Goal: Task Accomplishment & Management: Use online tool/utility

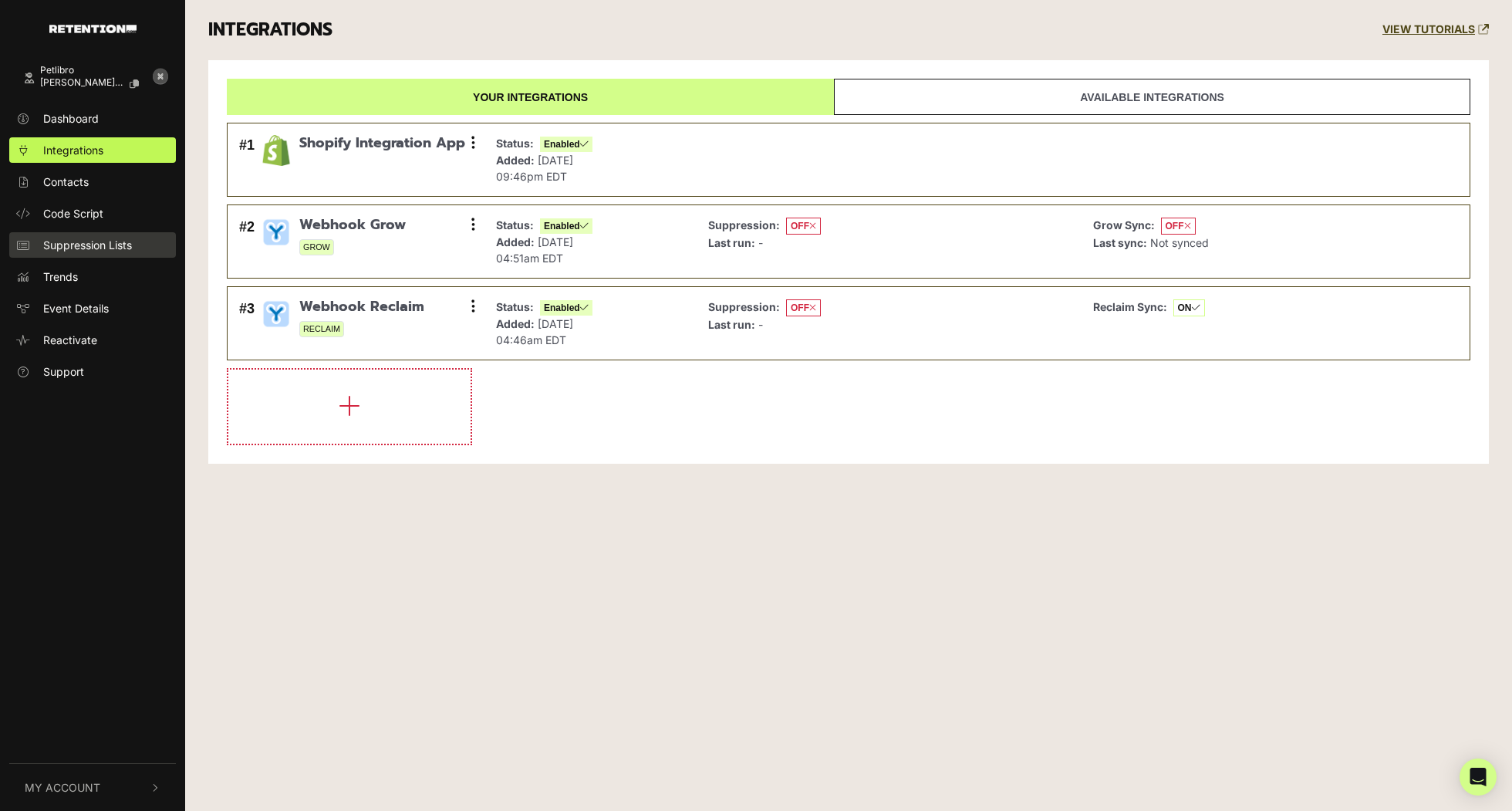
click at [124, 239] on span "Suppression Lists" at bounding box center [87, 245] width 89 height 16
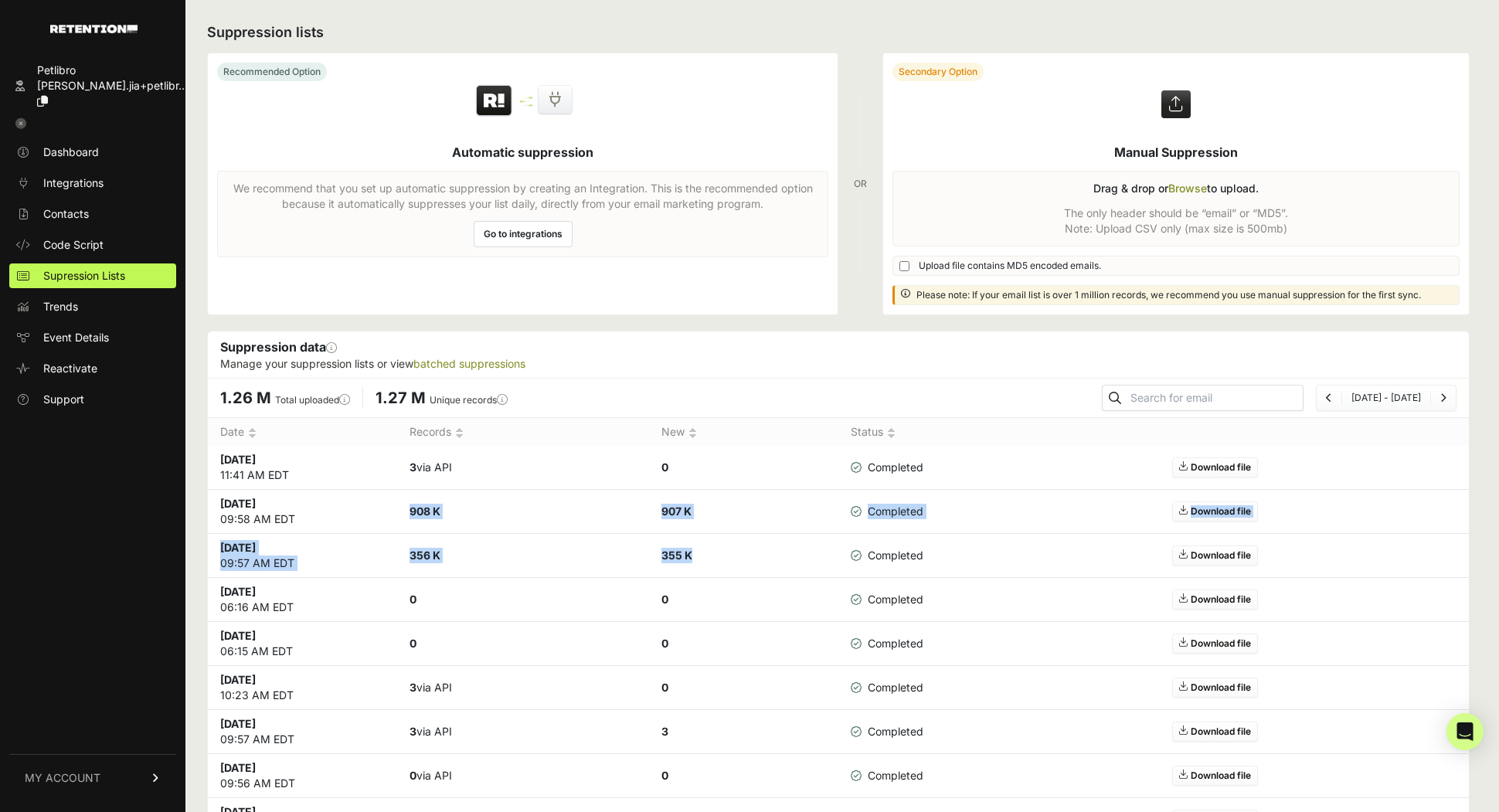
drag, startPoint x: 401, startPoint y: 512, endPoint x: 837, endPoint y: 549, distance: 437.6
click at [837, 549] on tbody "[DATE] 11:41 AM EDT 3 via API 0 Completed Download file [DATE] 09:58 AM EDT 908…" at bounding box center [838, 643] width 1261 height 396
click at [411, 528] on td "908 K" at bounding box center [523, 511] width 251 height 44
drag, startPoint x: 400, startPoint y: 509, endPoint x: 747, endPoint y: 552, distance: 349.7
click at [749, 552] on tbody "[DATE] 11:41 AM EDT 3 via API 0 Completed Download file [DATE] 09:58 AM EDT 908…" at bounding box center [838, 643] width 1261 height 396
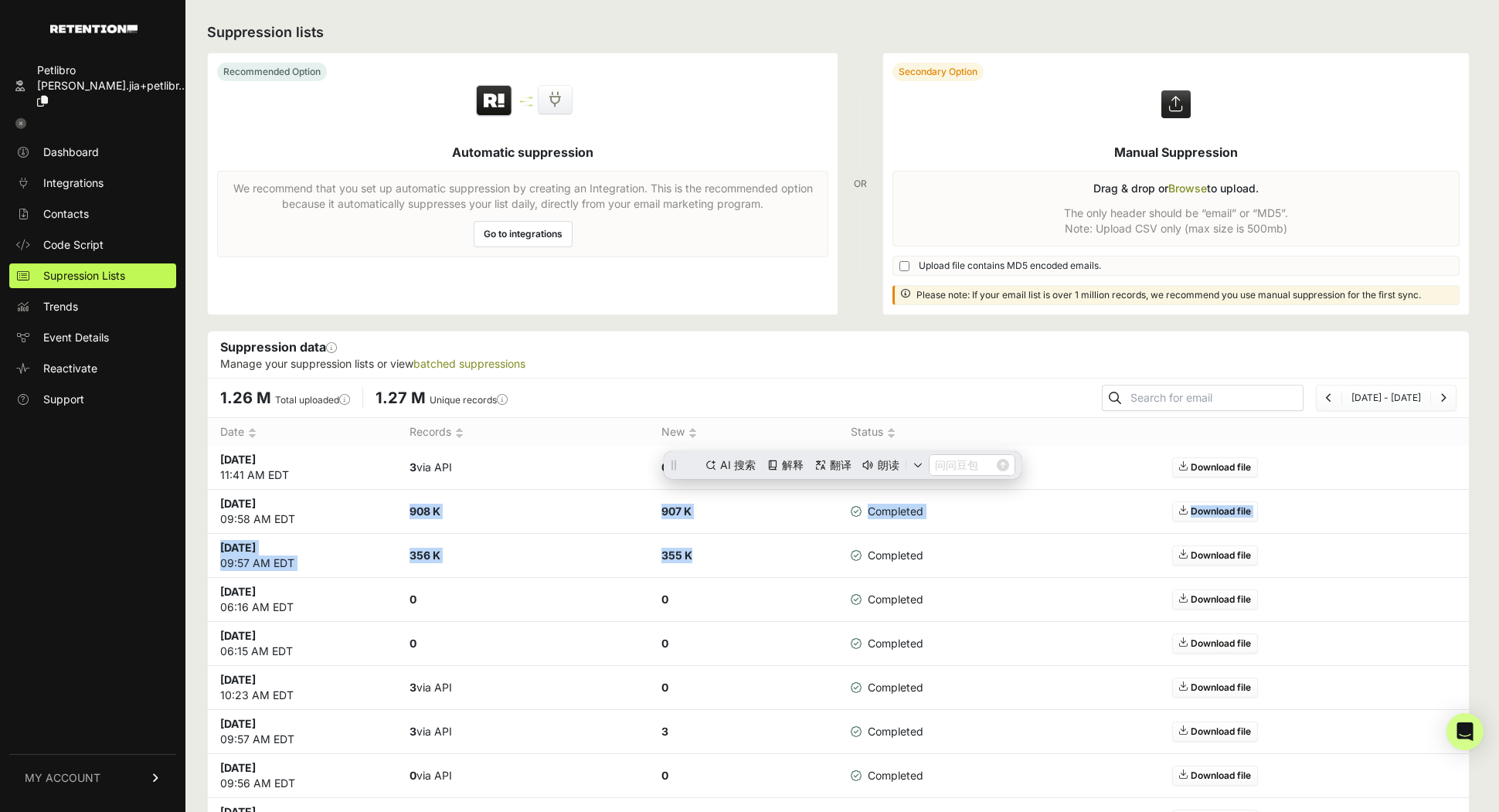
click at [290, 467] on td "[DATE] 11:41 AM EDT" at bounding box center [303, 468] width 189 height 44
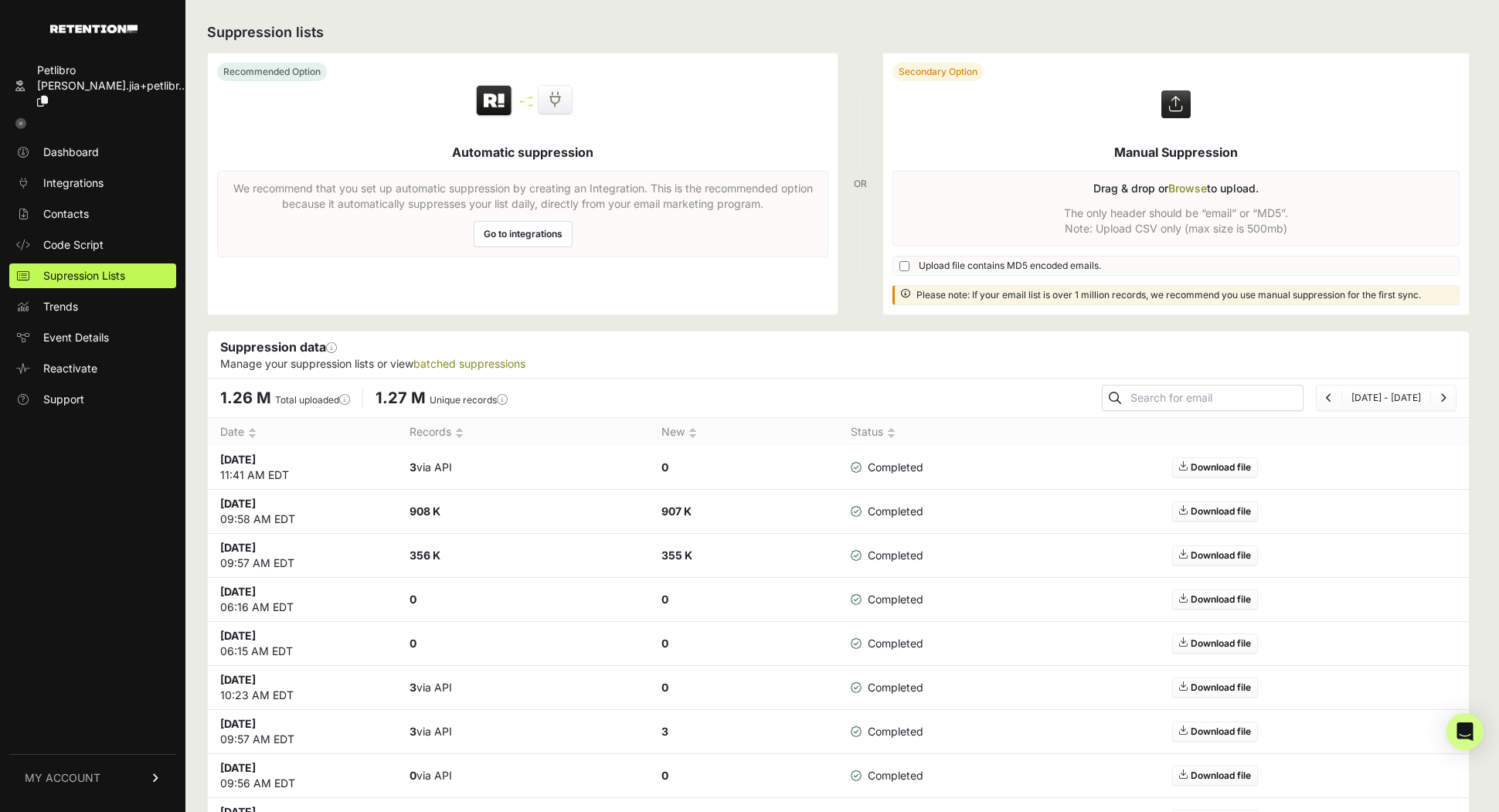
drag, startPoint x: 304, startPoint y: 467, endPoint x: 85, endPoint y: 446, distance: 220.0
click at [85, 446] on div "Petlibro [PERSON_NAME].jia+petlibr... Dashboard Integrations Contacts Code Scri…" at bounding box center [749, 440] width 1499 height 880
click at [550, 453] on td "3 via API" at bounding box center [523, 468] width 251 height 44
click at [87, 176] on span "Integrations" at bounding box center [73, 183] width 60 height 15
click at [110, 214] on ul "Dashboard Integrations Contacts Code Script Supression Lists Trends Event Detai…" at bounding box center [92, 276] width 167 height 272
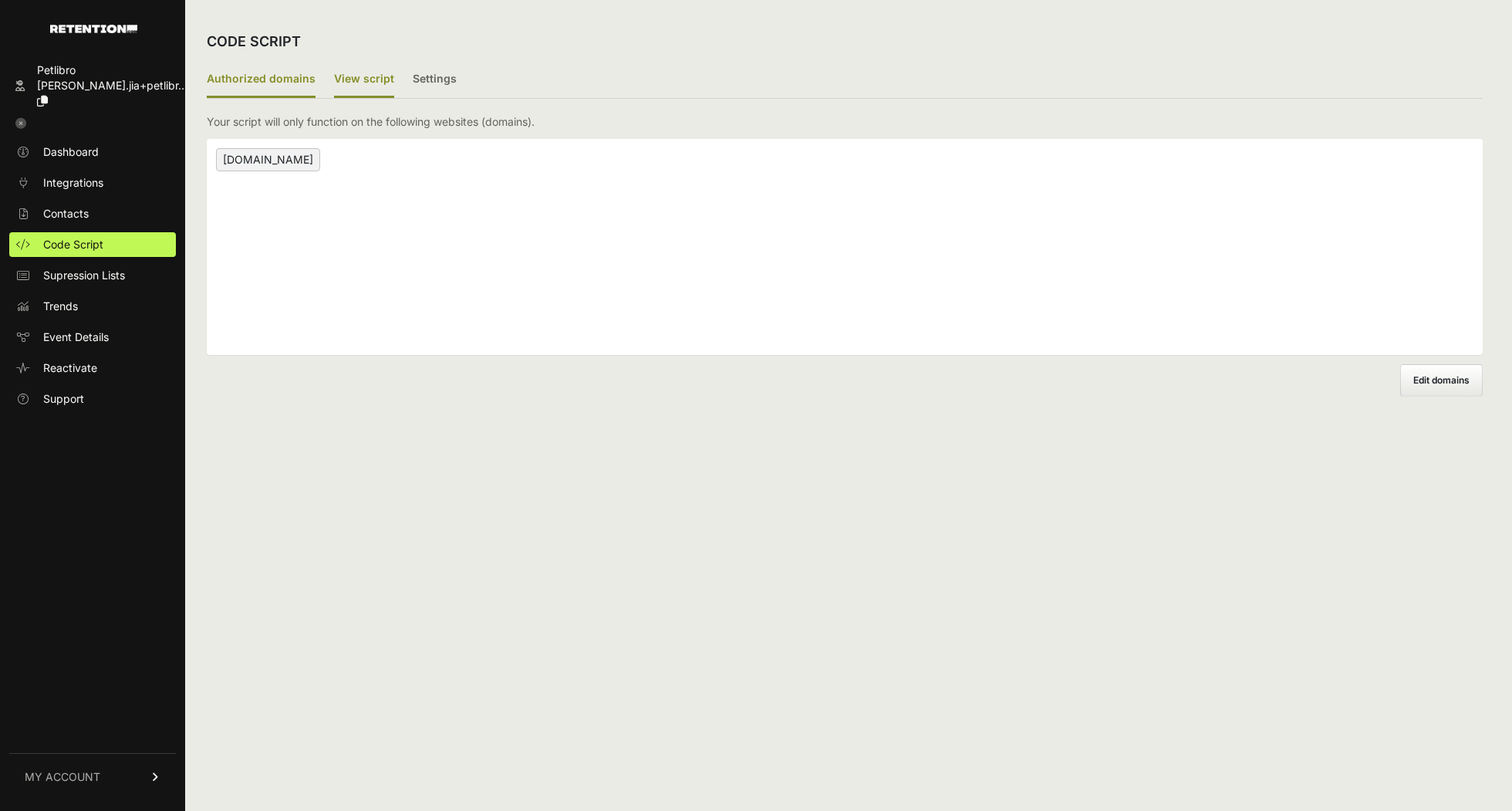
click at [371, 86] on label "View script" at bounding box center [364, 80] width 60 height 36
click at [0, 0] on input "View script" at bounding box center [0, 0] width 0 height 0
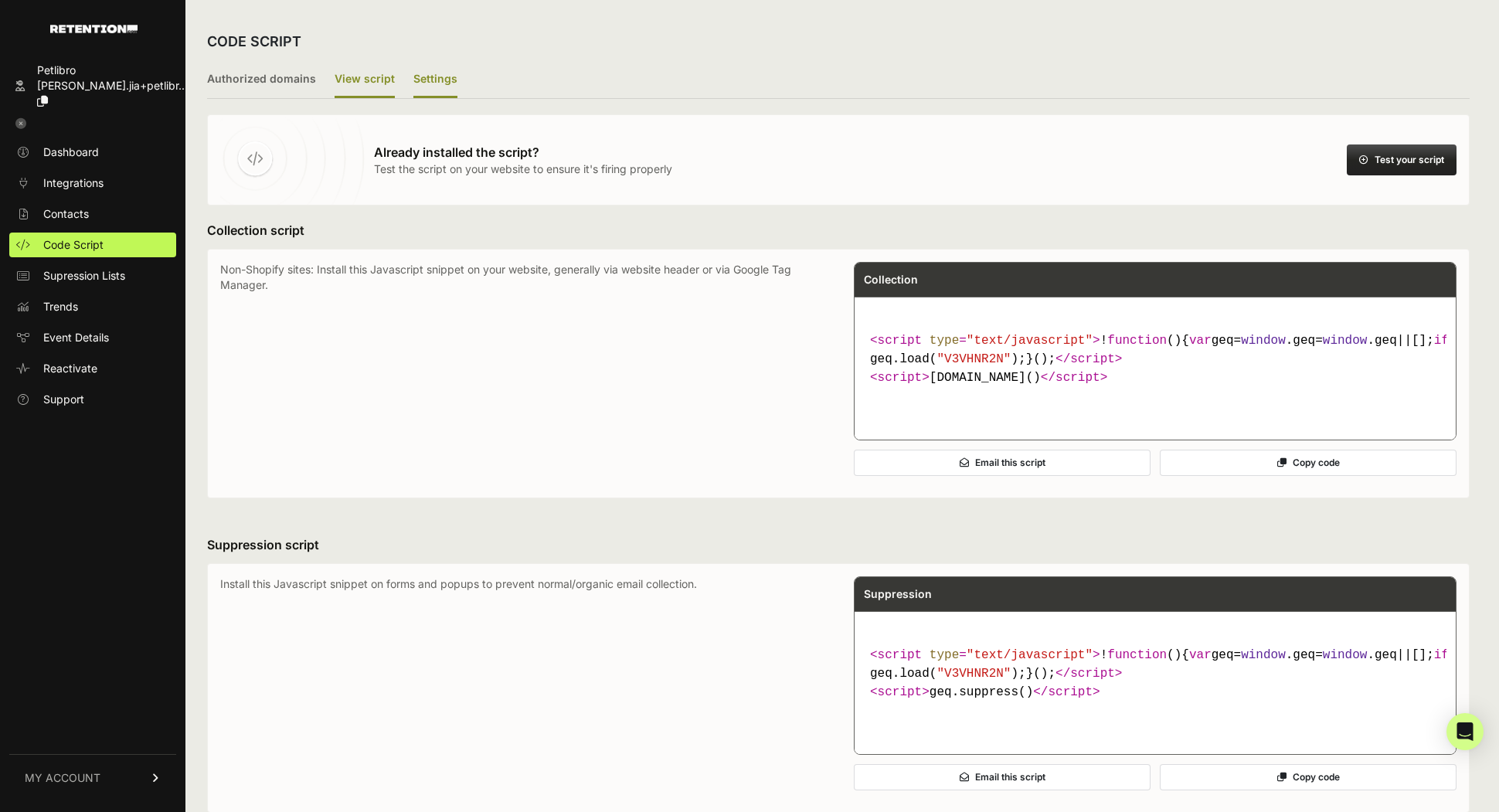
click at [434, 73] on label "Settings" at bounding box center [435, 80] width 44 height 36
click at [0, 0] on input "Settings" at bounding box center [0, 0] width 0 height 0
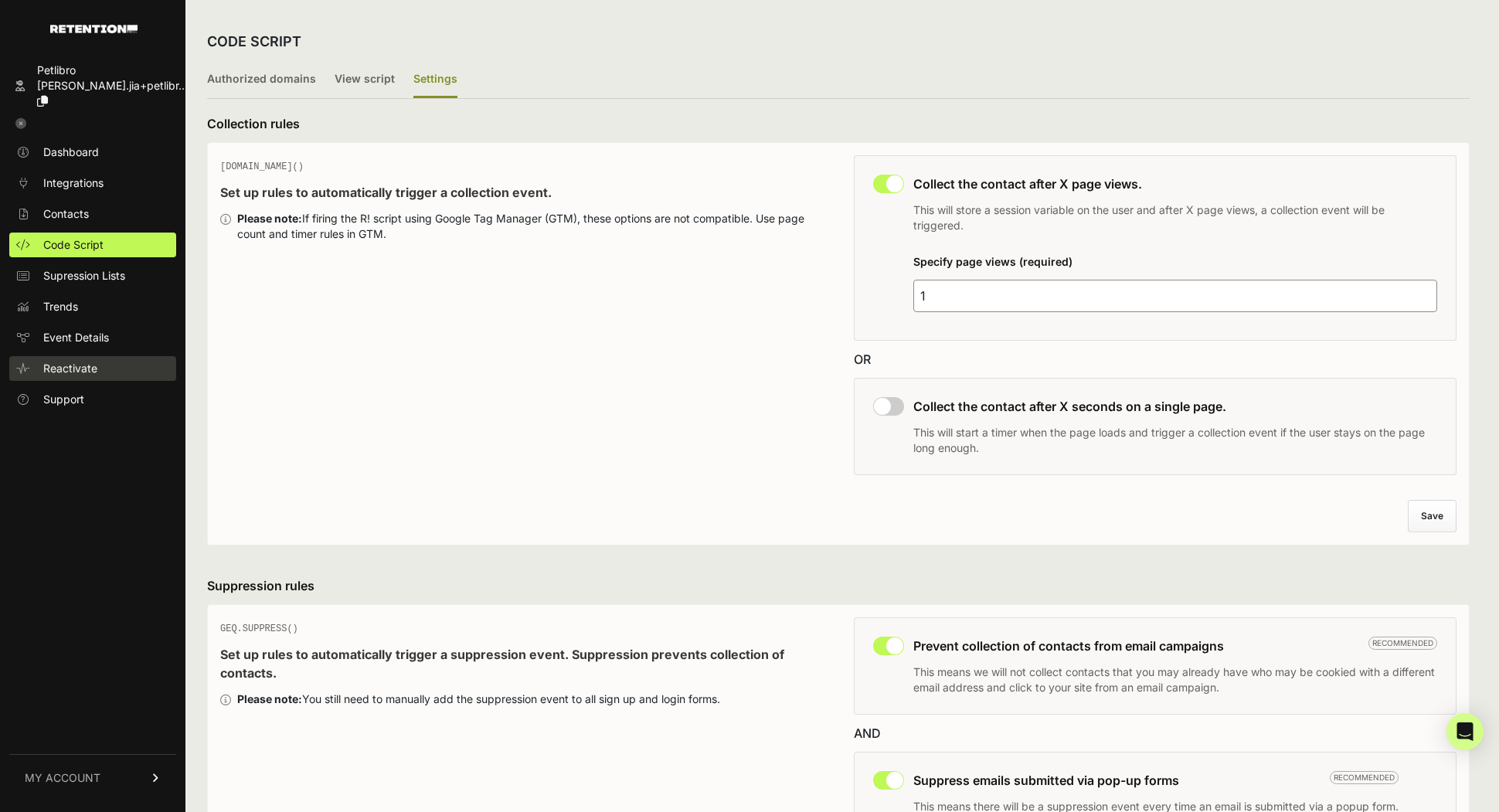
click at [83, 360] on link "Reactivate" at bounding box center [92, 368] width 167 height 24
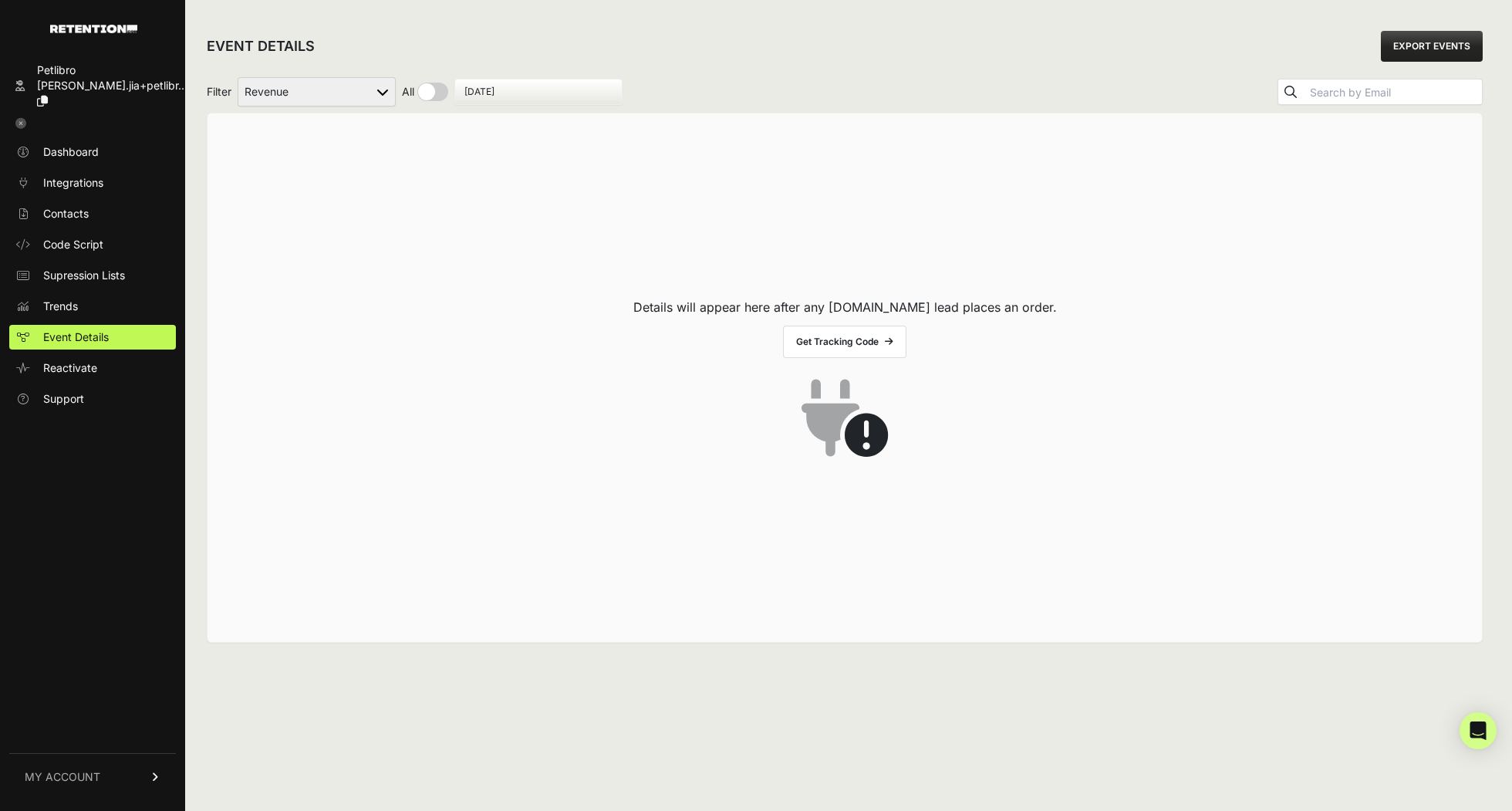
click at [324, 221] on div "Details will appear here after any Retention.com lead places an order. Get Trac…" at bounding box center [845, 377] width 1244 height 498
click at [368, 94] on select "Added to Cart Reclaim Checkout Started Reclaim Revenue Viewed Product Reclaim" at bounding box center [317, 92] width 158 height 30
